Goal: Task Accomplishment & Management: Use online tool/utility

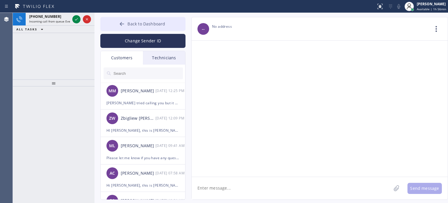
click at [128, 23] on span "Back to Dashboard" at bounding box center [147, 24] width 38 height 6
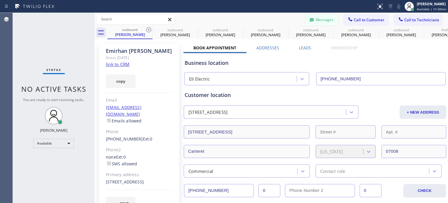
click at [317, 21] on button "Messages" at bounding box center [322, 19] width 32 height 11
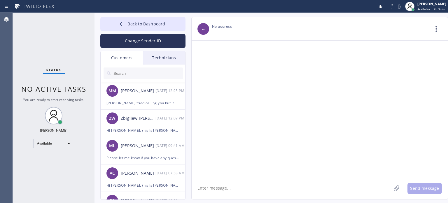
click at [375, 100] on div at bounding box center [320, 109] width 256 height 136
click at [148, 16] on div "Back to Dashboard Change Sender ID Customers Technicians MM [PERSON_NAME] [DATE…" at bounding box center [272, 108] width 354 height 190
click at [148, 24] on span "Back to Dashboard" at bounding box center [147, 24] width 38 height 6
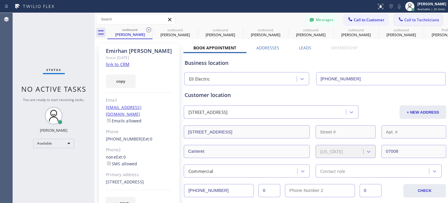
click at [418, 22] on span "Call to Technicians" at bounding box center [422, 19] width 35 height 5
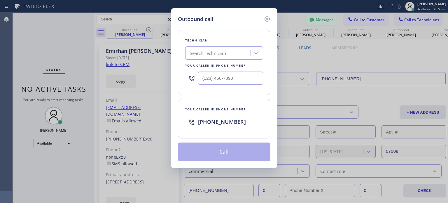
click at [229, 56] on div "Search Technician" at bounding box center [219, 53] width 64 height 10
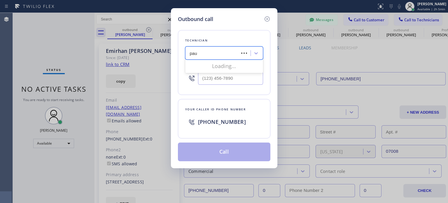
type input "[PERSON_NAME]"
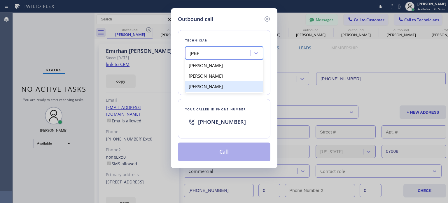
click at [222, 89] on div "[PERSON_NAME]" at bounding box center [224, 86] width 78 height 11
type input "[PHONE_NUMBER]"
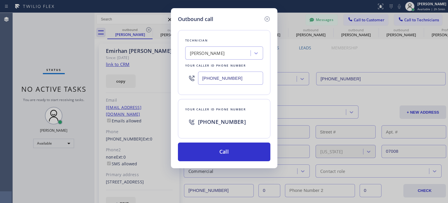
click at [219, 79] on input "[PHONE_NUMBER]" at bounding box center [230, 78] width 65 height 13
click at [210, 76] on input "[PHONE_NUMBER]" at bounding box center [230, 78] width 65 height 13
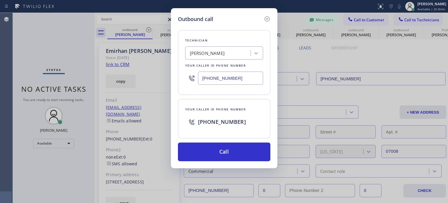
click at [210, 76] on input "[PHONE_NUMBER]" at bounding box center [230, 78] width 65 height 13
click at [267, 18] on icon at bounding box center [267, 18] width 7 height 7
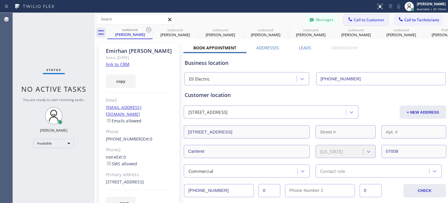
click at [367, 22] on span "Call to Customer" at bounding box center [369, 19] width 31 height 5
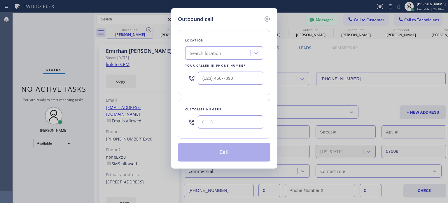
click at [224, 121] on input "(___) ___-____" at bounding box center [230, 121] width 65 height 13
paste input "908) 337-2287"
type input "[PHONE_NUMBER]"
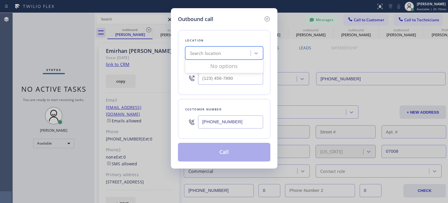
click at [195, 51] on div "Search location" at bounding box center [206, 53] width 32 height 7
paste input "Altec Electrical Corporation"
type input "Altec Electrical Corporation"
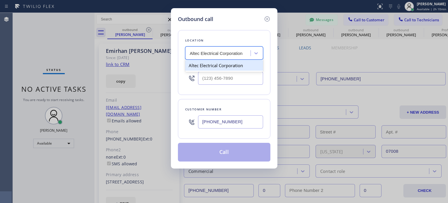
click at [202, 63] on div "Altec Electrical Corporation" at bounding box center [224, 65] width 78 height 11
type input "[PHONE_NUMBER]"
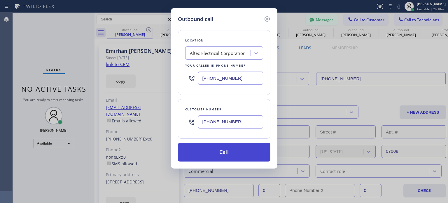
click at [203, 156] on button "Call" at bounding box center [224, 152] width 93 height 19
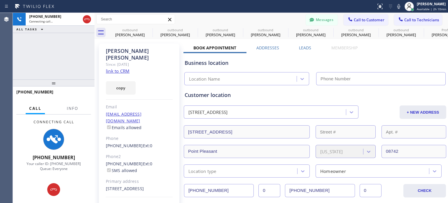
type input "[PHONE_NUMBER]"
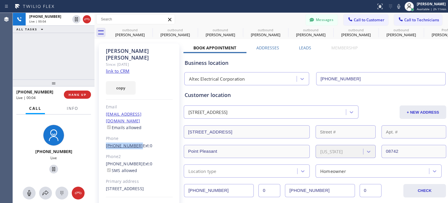
drag, startPoint x: 102, startPoint y: 135, endPoint x: 134, endPoint y: 132, distance: 32.8
click at [134, 132] on div "[PERSON_NAME] Since: [DATE] link to CRM copy Email [EMAIL_ADDRESS][DOMAIN_NAME]…" at bounding box center [139, 134] width 81 height 181
copy link "[PHONE_NUMBER]"
click at [69, 93] on span "HANG UP" at bounding box center [78, 95] width 18 height 4
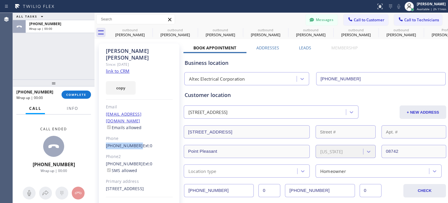
scroll to position [58, 0]
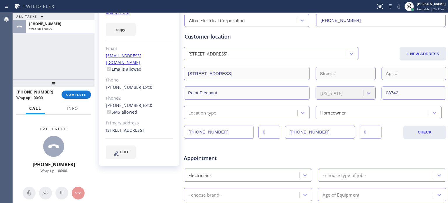
click at [129, 127] on div "[STREET_ADDRESS]" at bounding box center [139, 130] width 67 height 7
copy div "08742"
click at [73, 93] on span "COMPLETE" at bounding box center [76, 95] width 20 height 4
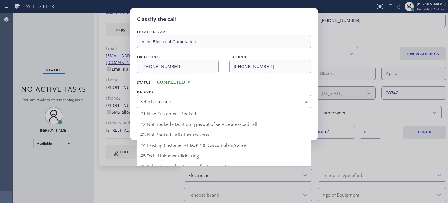
click at [186, 104] on div "Select a reason" at bounding box center [224, 101] width 168 height 7
drag, startPoint x: 199, startPoint y: 133, endPoint x: 194, endPoint y: 128, distance: 5.8
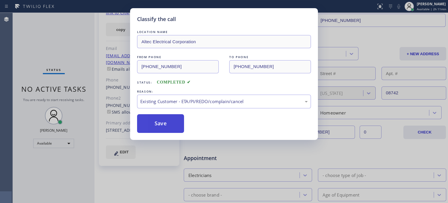
click at [178, 117] on button "Save" at bounding box center [160, 123] width 47 height 19
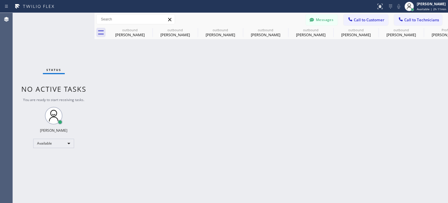
click at [321, 12] on div "Status report No issues detected If you experience an issue, please download th…" at bounding box center [224, 6] width 448 height 13
click at [321, 17] on button "Messages" at bounding box center [322, 19] width 32 height 11
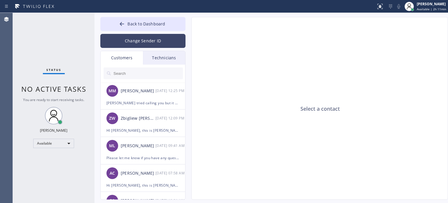
click at [137, 41] on button "Change Sender ID" at bounding box center [142, 41] width 85 height 14
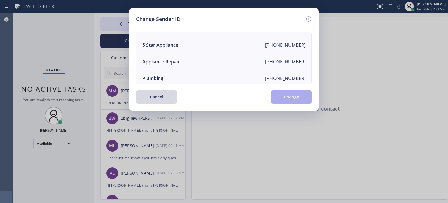
scroll to position [68, 0]
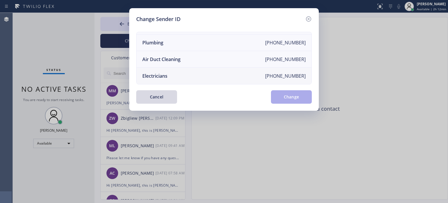
click at [166, 73] on div "Electricians" at bounding box center [154, 76] width 25 height 6
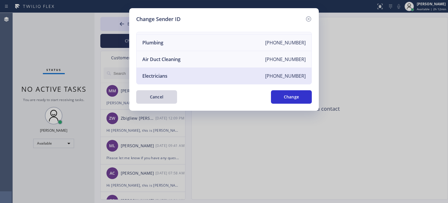
drag, startPoint x: 277, startPoint y: 100, endPoint x: 266, endPoint y: 101, distance: 11.4
click at [277, 100] on button "Change" at bounding box center [291, 96] width 41 height 13
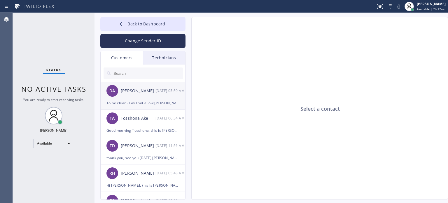
click at [136, 101] on div "To be clear - I will not allow [PERSON_NAME] back on the property. The tenant t…" at bounding box center [143, 103] width 73 height 7
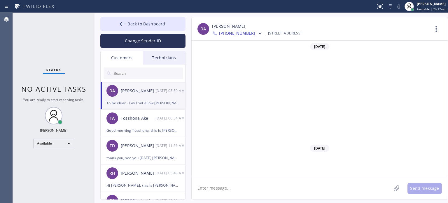
scroll to position [521, 0]
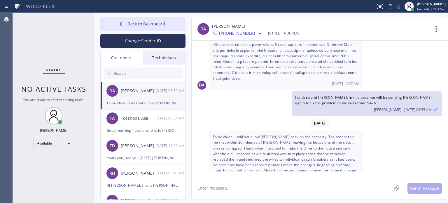
click at [234, 188] on textarea at bounding box center [292, 188] width 200 height 22
click at [220, 26] on link "[PERSON_NAME]" at bounding box center [228, 26] width 33 height 7
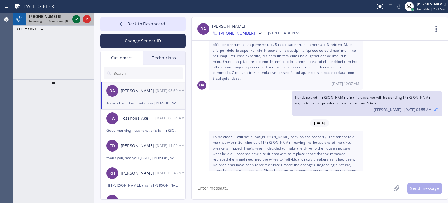
click at [76, 17] on icon at bounding box center [76, 19] width 7 height 7
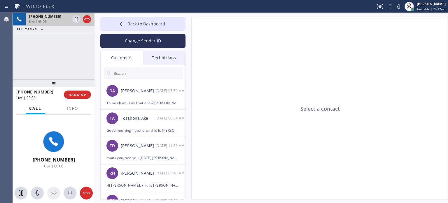
type input "[PHONE_NUMBER]"
click at [83, 94] on span "HANG UP" at bounding box center [78, 95] width 18 height 4
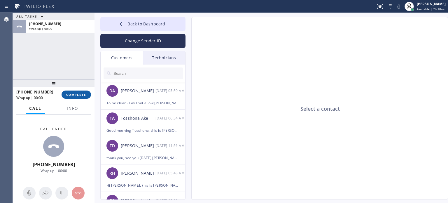
click at [70, 93] on span "COMPLETE" at bounding box center [76, 95] width 20 height 4
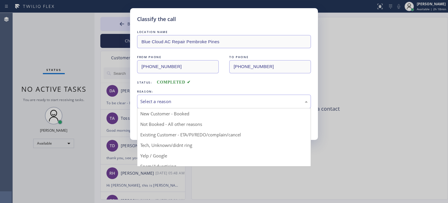
click at [199, 102] on div "Select a reason" at bounding box center [224, 101] width 168 height 7
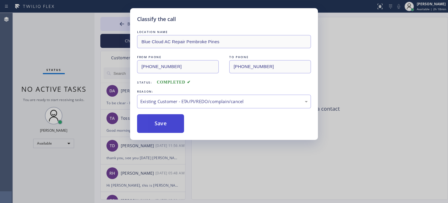
click at [171, 125] on button "Save" at bounding box center [160, 123] width 47 height 19
type input "[PHONE_NUMBER]"
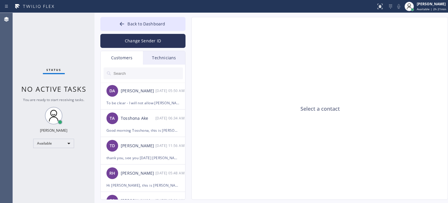
click at [361, 161] on div "Select a contact" at bounding box center [320, 108] width 257 height 183
click at [133, 98] on div "DA [PERSON_NAME] [DATE] 05:50 AM" at bounding box center [143, 91] width 85 height 18
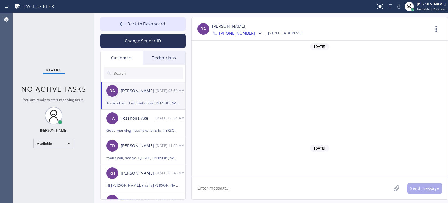
scroll to position [521, 0]
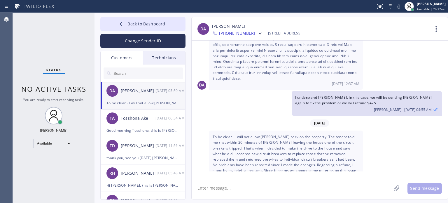
click at [329, 189] on textarea at bounding box center [292, 188] width 200 height 22
click at [126, 22] on div at bounding box center [122, 24] width 7 height 7
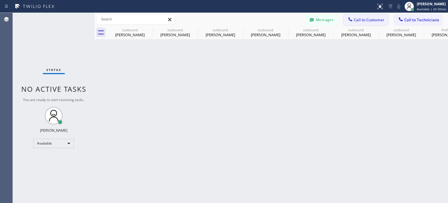
click at [373, 20] on span "Call to Customer" at bounding box center [369, 19] width 31 height 5
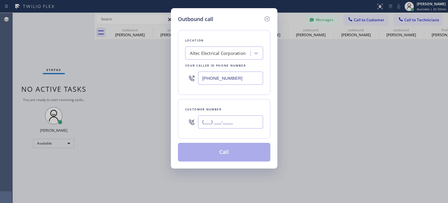
click at [227, 119] on input "(___) ___-____" at bounding box center [230, 121] width 65 height 13
paste input "929) 651-8877"
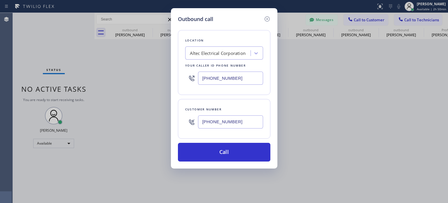
type input "[PHONE_NUMBER]"
click at [206, 71] on div "[PHONE_NUMBER]" at bounding box center [224, 78] width 78 height 19
click at [218, 78] on input "[PHONE_NUMBER]" at bounding box center [230, 78] width 65 height 13
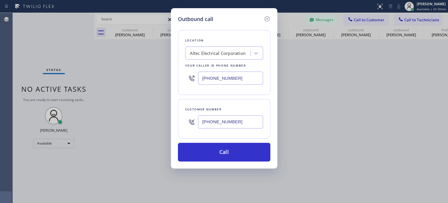
click at [218, 78] on input "[PHONE_NUMBER]" at bounding box center [230, 78] width 65 height 13
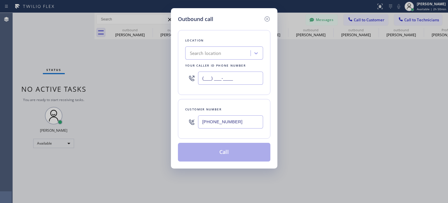
type input "(___) ___-____"
click at [211, 57] on div "Search location" at bounding box center [219, 53] width 64 height 10
paste input "Star Heating and Cooling Company"
type input "Star Heating and Cooling Company"
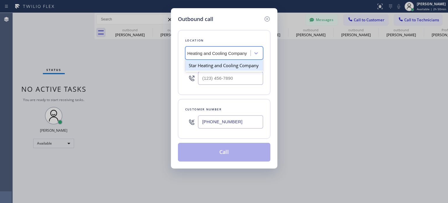
scroll to position [0, 11]
click at [219, 71] on div "Star Heating and Cooling Company" at bounding box center [224, 65] width 78 height 11
type input "[PHONE_NUMBER]"
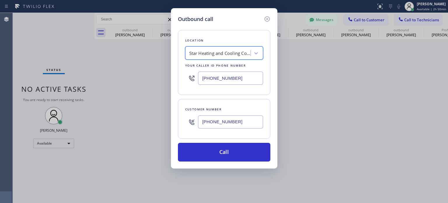
scroll to position [0, 0]
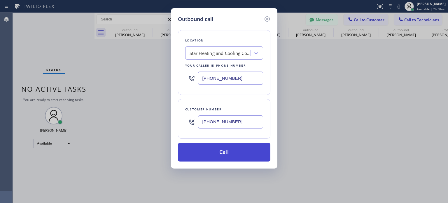
click at [244, 157] on button "Call" at bounding box center [224, 152] width 93 height 19
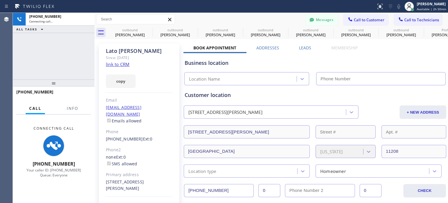
type input "[PHONE_NUMBER]"
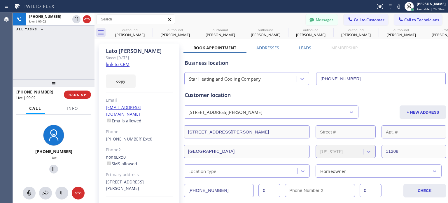
click at [348, 58] on div "Business location Star Heating and Cooling Company [PHONE_NUMBER]" at bounding box center [315, 69] width 263 height 32
drag, startPoint x: 327, startPoint y: 63, endPoint x: 206, endPoint y: 51, distance: 122.3
click at [327, 63] on div "Business location" at bounding box center [315, 63] width 261 height 8
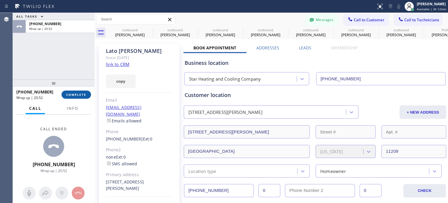
click at [76, 98] on button "COMPLETE" at bounding box center [76, 95] width 29 height 8
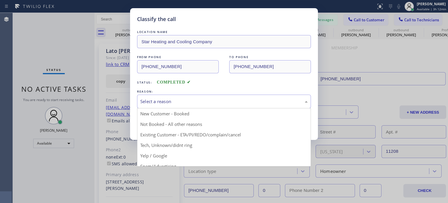
click at [165, 100] on div "Select a reason" at bounding box center [224, 101] width 168 height 7
drag, startPoint x: 187, startPoint y: 136, endPoint x: 167, endPoint y: 126, distance: 21.9
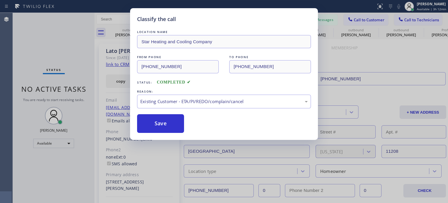
drag, startPoint x: 161, startPoint y: 124, endPoint x: 137, endPoint y: 91, distance: 40.8
click at [160, 122] on button "Save" at bounding box center [160, 123] width 47 height 19
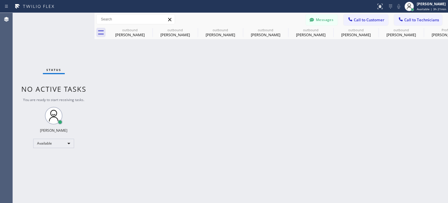
click at [368, 98] on div "Back to Dashboard Change Sender ID Customers Technicians DA [PERSON_NAME] [DATE…" at bounding box center [272, 108] width 354 height 190
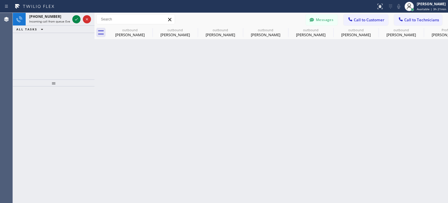
click at [377, 82] on div "Back to Dashboard Change Sender ID Customers Technicians DA [PERSON_NAME] [DATE…" at bounding box center [272, 108] width 354 height 190
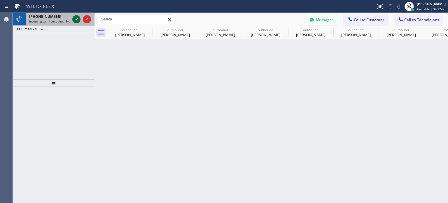
click at [76, 19] on icon at bounding box center [76, 19] width 7 height 7
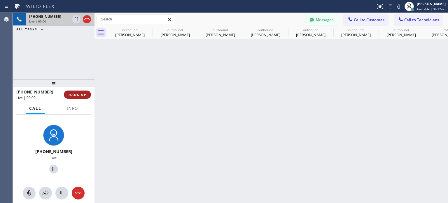
click at [83, 93] on span "HANG UP" at bounding box center [78, 95] width 18 height 4
click at [80, 96] on span "HANG UP" at bounding box center [78, 95] width 18 height 4
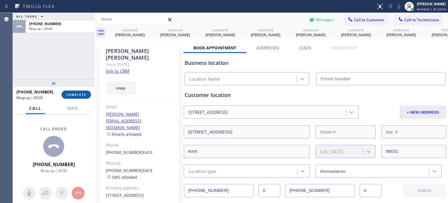
click at [80, 96] on span "COMPLETE" at bounding box center [76, 95] width 20 height 4
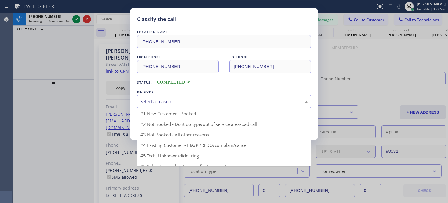
click at [193, 105] on div "Select a reason" at bounding box center [224, 102] width 174 height 14
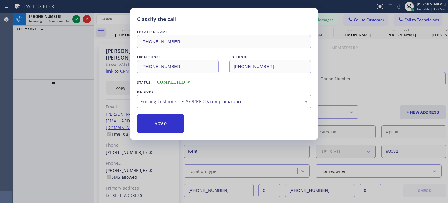
drag, startPoint x: 175, startPoint y: 125, endPoint x: 183, endPoint y: 111, distance: 15.9
click at [175, 124] on button "Save" at bounding box center [160, 123] width 47 height 19
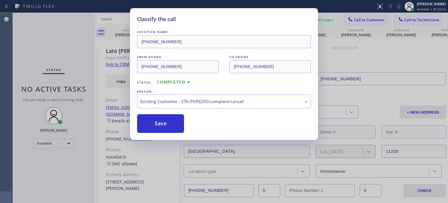
click at [427, 19] on span "Call to Technicians" at bounding box center [422, 19] width 35 height 5
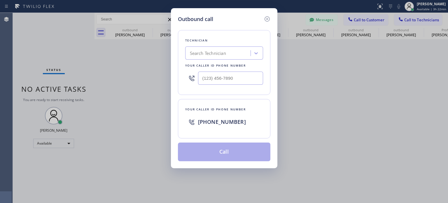
click at [201, 54] on div "Search Technician" at bounding box center [208, 53] width 36 height 7
drag, startPoint x: 267, startPoint y: 17, endPoint x: 301, endPoint y: 14, distance: 34.3
click at [267, 18] on icon at bounding box center [267, 18] width 7 height 7
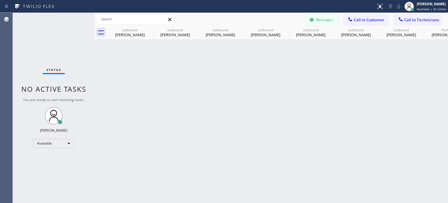
click at [316, 20] on button "Messages" at bounding box center [322, 19] width 32 height 11
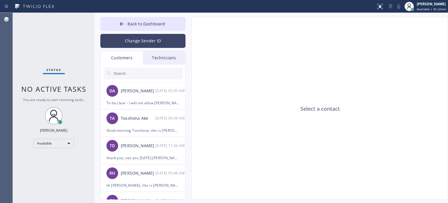
click at [130, 37] on button "Change Sender ID" at bounding box center [142, 41] width 85 height 14
